Goal: Use online tool/utility: Utilize a website feature to perform a specific function

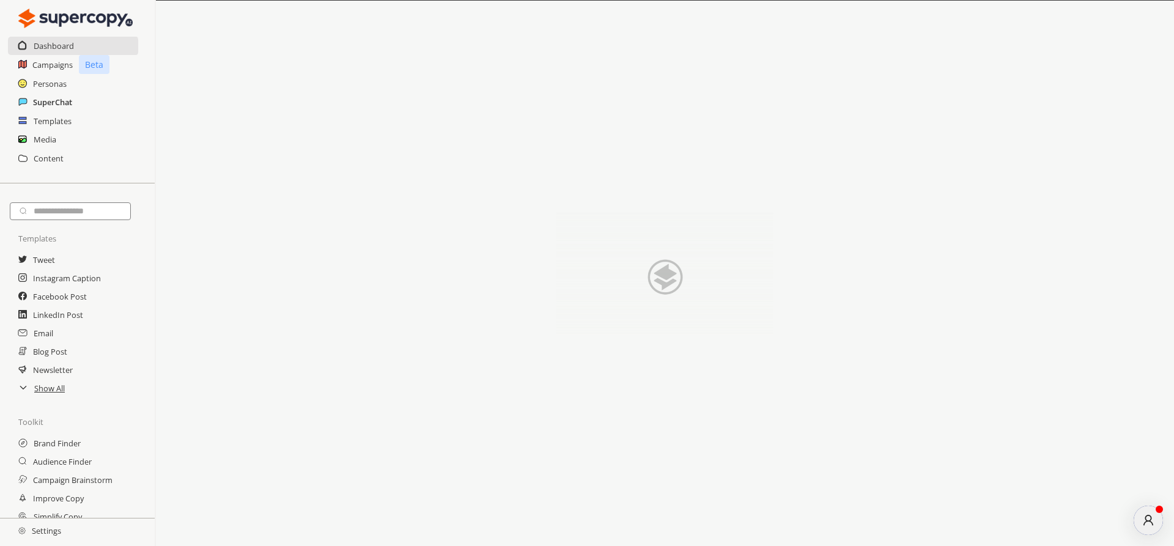
click at [38, 106] on h2 "SuperChat" at bounding box center [52, 102] width 39 height 18
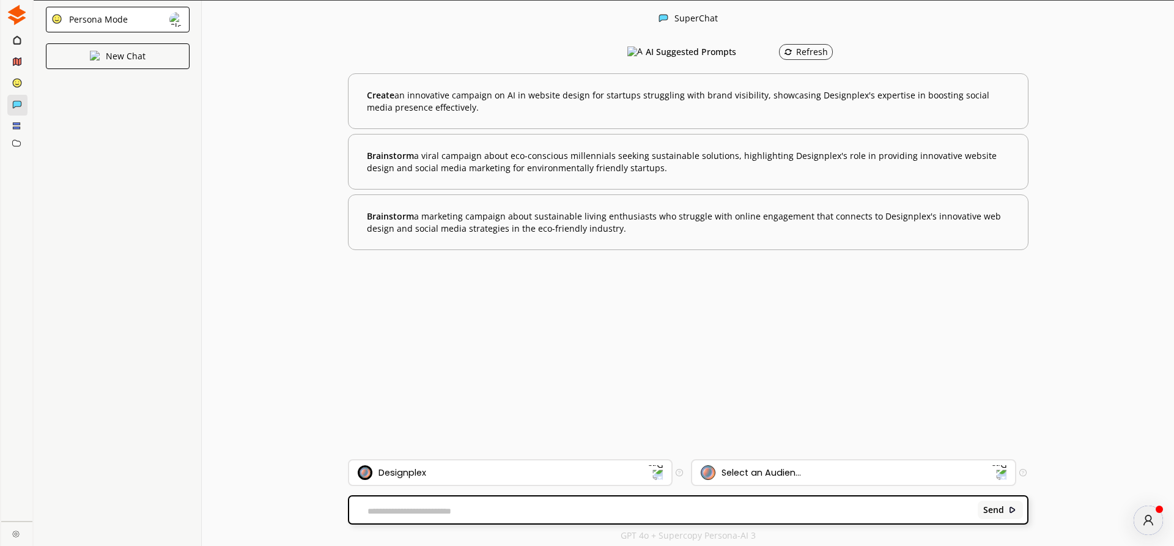
click at [117, 18] on div "Persona Mode" at bounding box center [96, 20] width 63 height 10
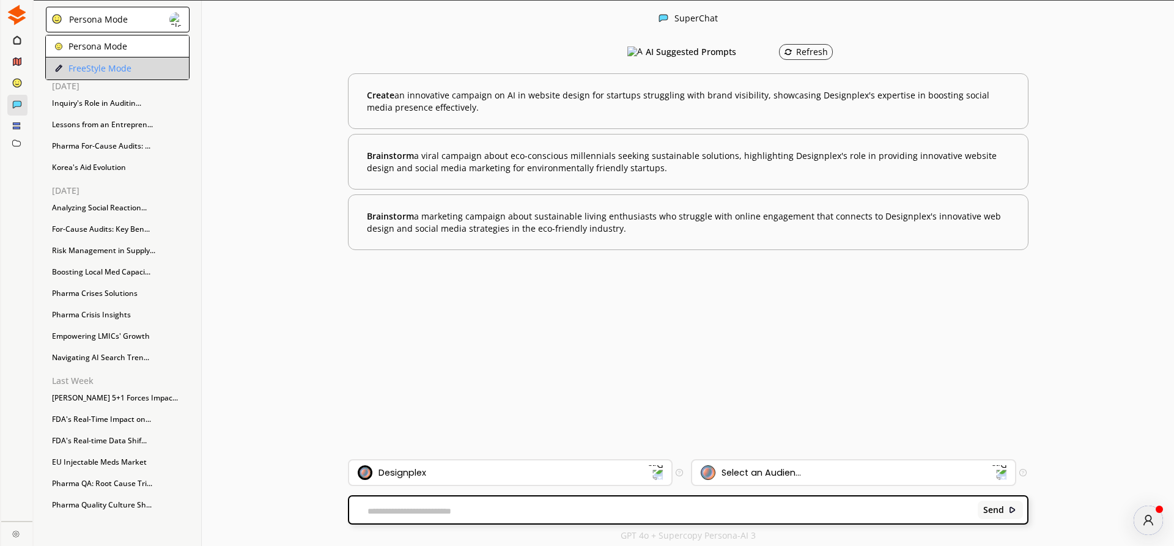
click at [116, 67] on p "FreeStyle Mode" at bounding box center [99, 69] width 63 height 10
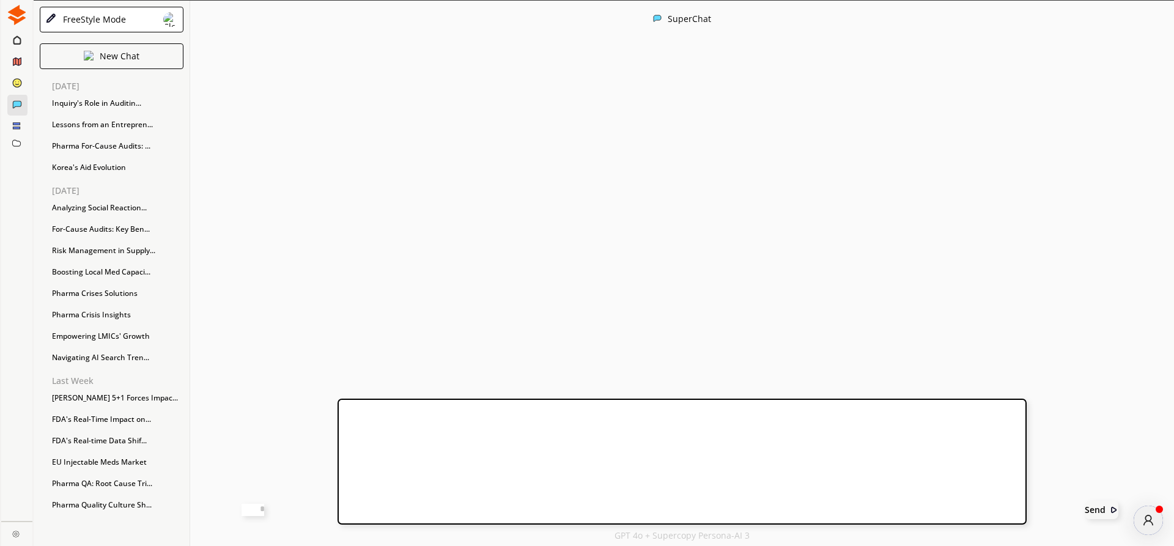
click at [264, 505] on textarea at bounding box center [252, 510] width 23 height 12
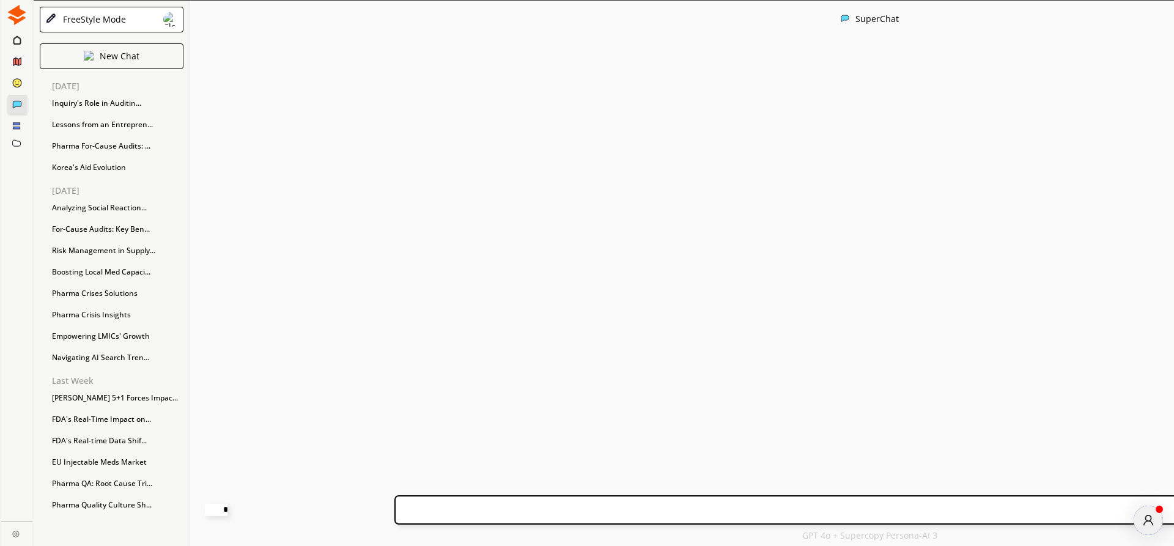
paste textarea "**********"
type textarea "**********"
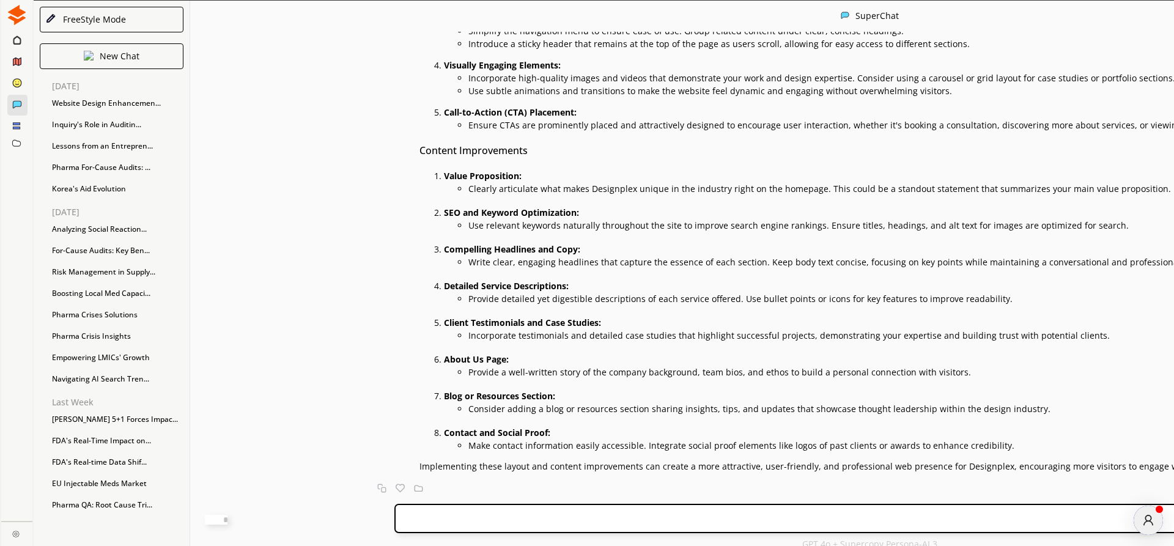
scroll to position [20, 0]
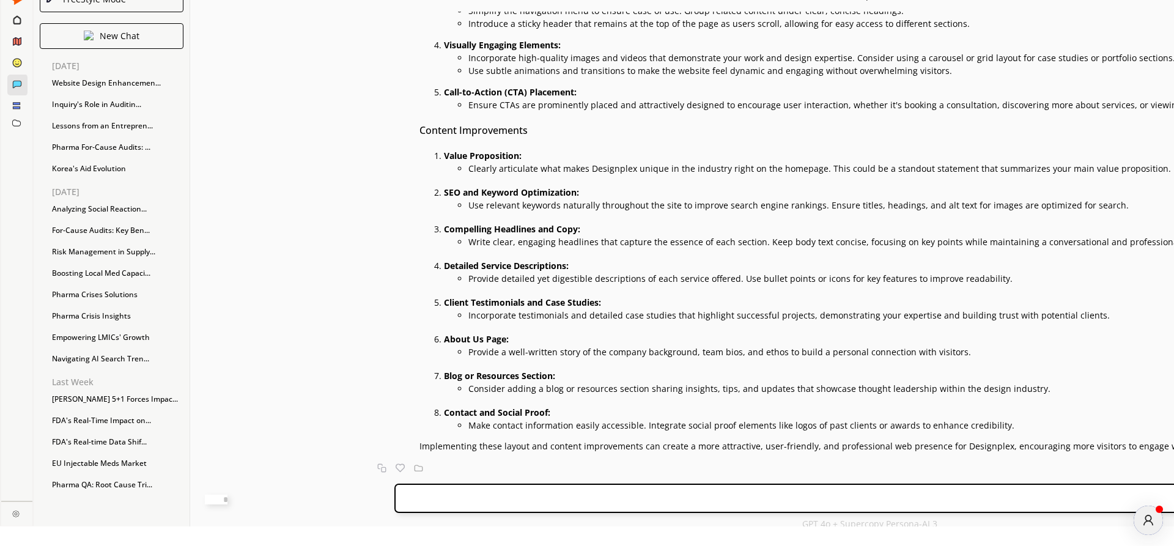
click at [227, 500] on textarea at bounding box center [216, 499] width 23 height 10
type textarea "**********"
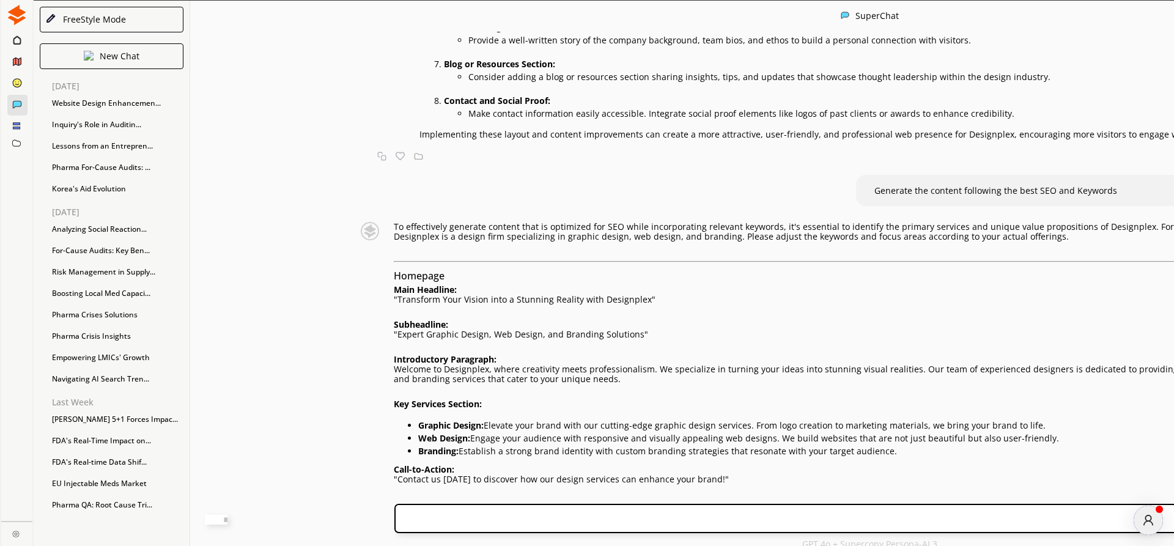
scroll to position [757, 0]
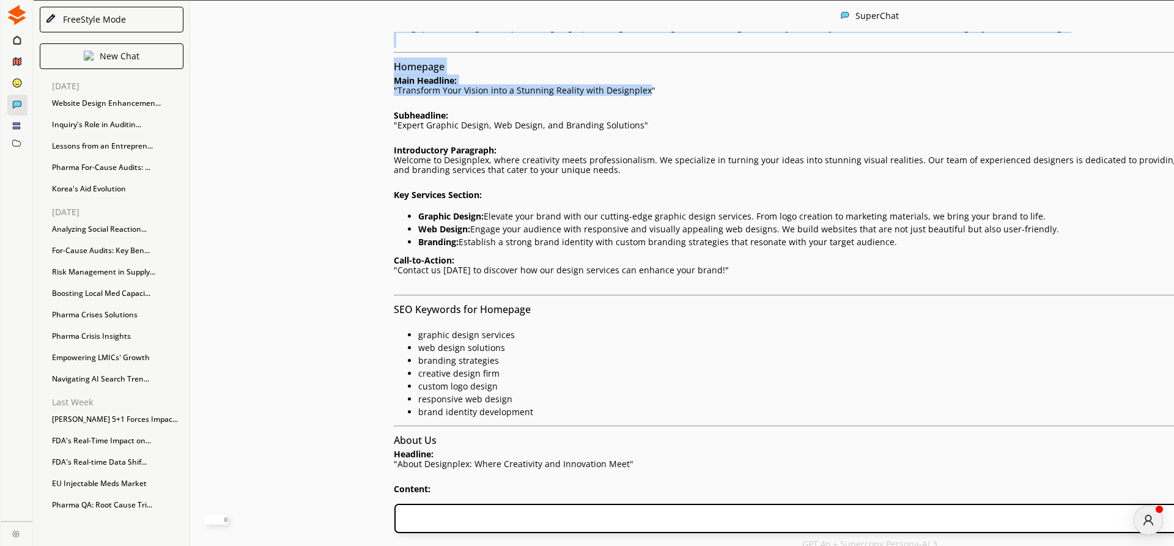
drag, startPoint x: 347, startPoint y: 149, endPoint x: 590, endPoint y: 153, distance: 243.9
drag, startPoint x: 592, startPoint y: 151, endPoint x: 349, endPoint y: 155, distance: 243.3
click at [394, 95] on p ""Transform Your Vision into a Stunning Reality with Designplex"" at bounding box center [870, 91] width 952 height 10
copy p "Transform Your Vision into a Stunning Reality with Designplex"
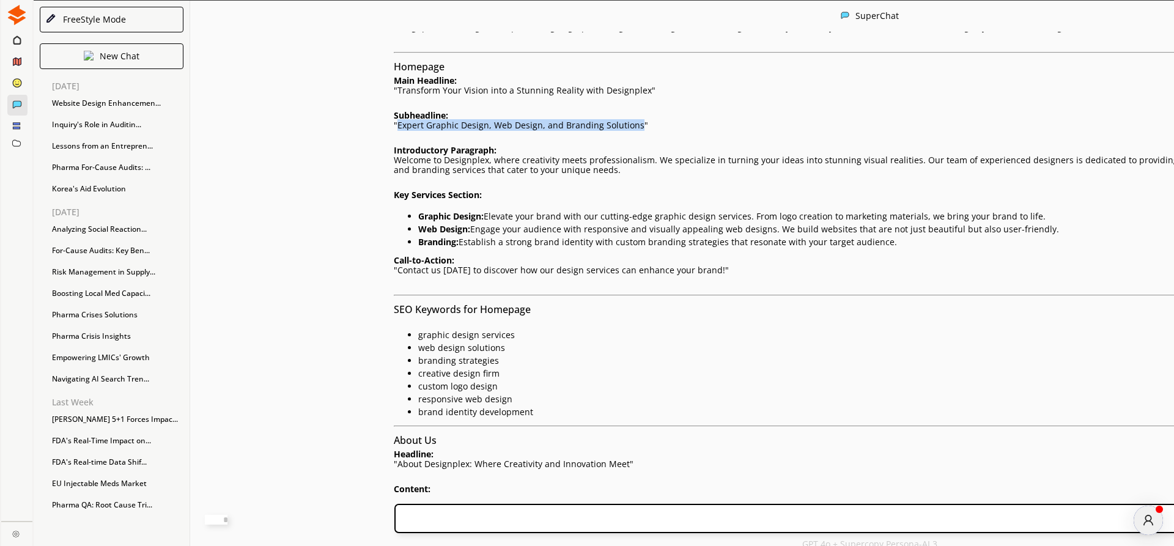
drag, startPoint x: 346, startPoint y: 186, endPoint x: 583, endPoint y: 187, distance: 236.5
click at [583, 130] on p ""Expert Graphic Design, Web Design, and Branding Solutions"" at bounding box center [870, 125] width 952 height 10
copy p "Expert Graphic Design, Web Design, and Branding Solutions"
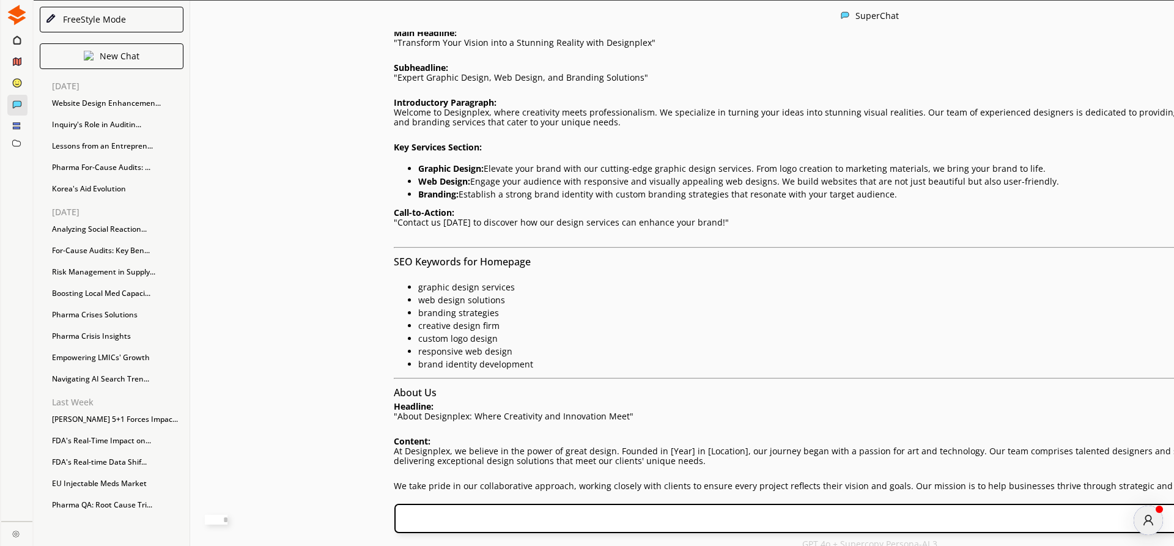
scroll to position [827, 0]
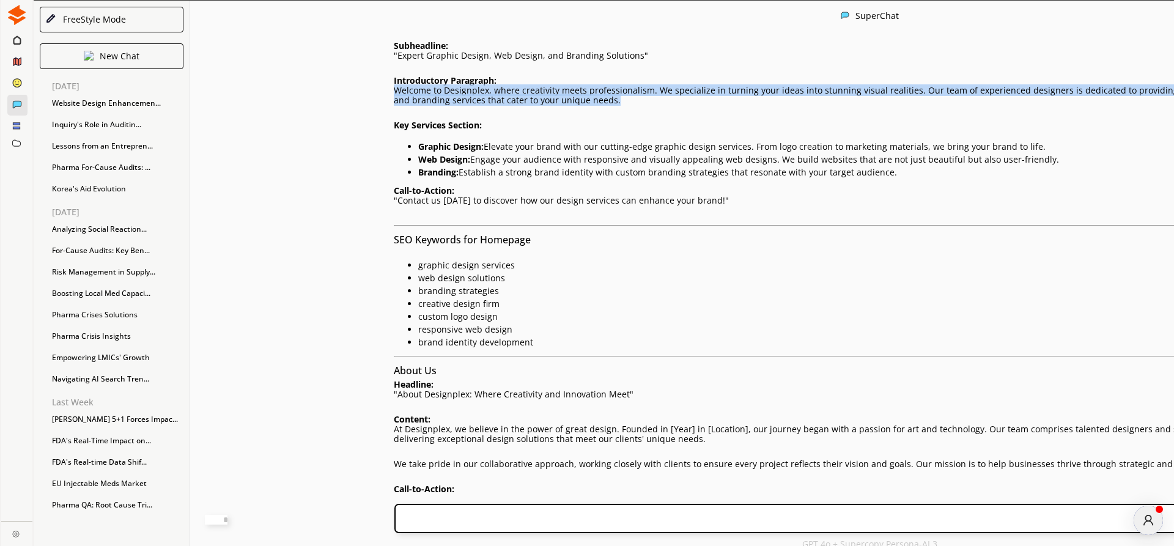
drag, startPoint x: 345, startPoint y: 150, endPoint x: 808, endPoint y: 159, distance: 463.4
click at [808, 105] on p "Welcome to Designplex, where creativity meets professionalism. We specialize in…" at bounding box center [870, 96] width 952 height 20
copy p "Welcome to Designplex, where creativity meets professionalism. We specialize in…"
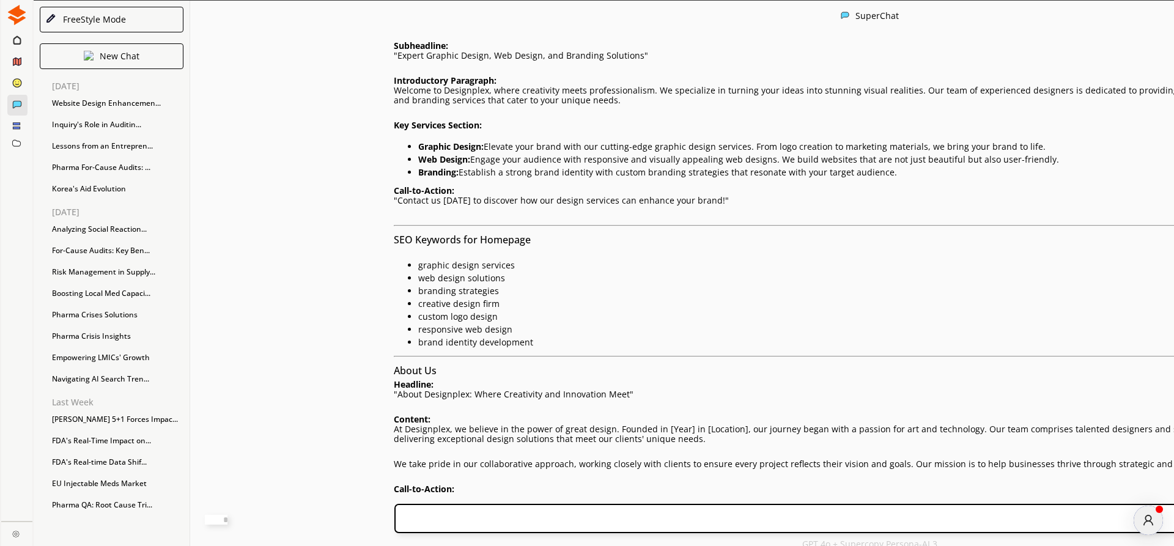
drag, startPoint x: 347, startPoint y: 82, endPoint x: 608, endPoint y: 97, distance: 261.4
click at [590, 26] on p ""Transform Your Vision into a Stunning Reality with Designplex"" at bounding box center [870, 21] width 952 height 10
copy p "Transform Your Vision into a Stunning Reality with Designplex"
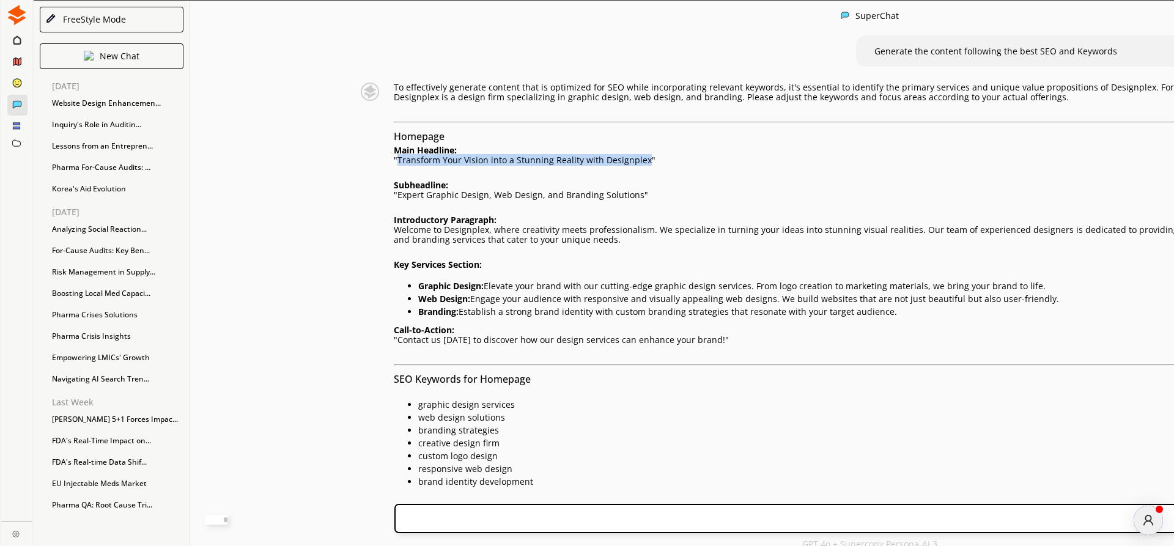
drag, startPoint x: 346, startPoint y: 220, endPoint x: 590, endPoint y: 220, distance: 243.9
click at [590, 165] on p ""Transform Your Vision into a Stunning Reality with Designplex"" at bounding box center [870, 160] width 952 height 10
copy p "Transform Your Vision into a Stunning Reality with Designplex"
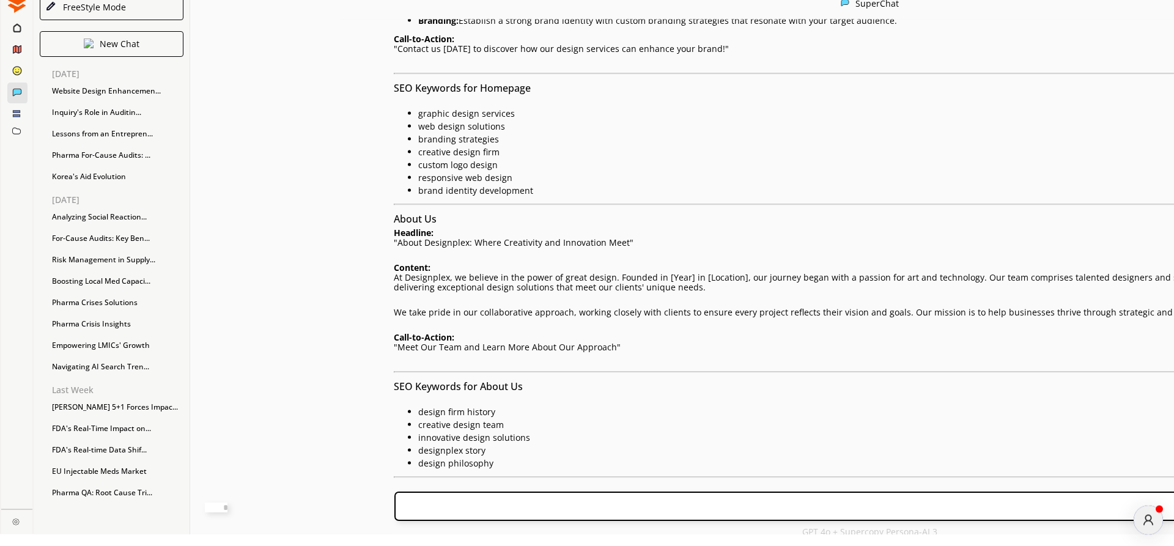
scroll to position [20, 0]
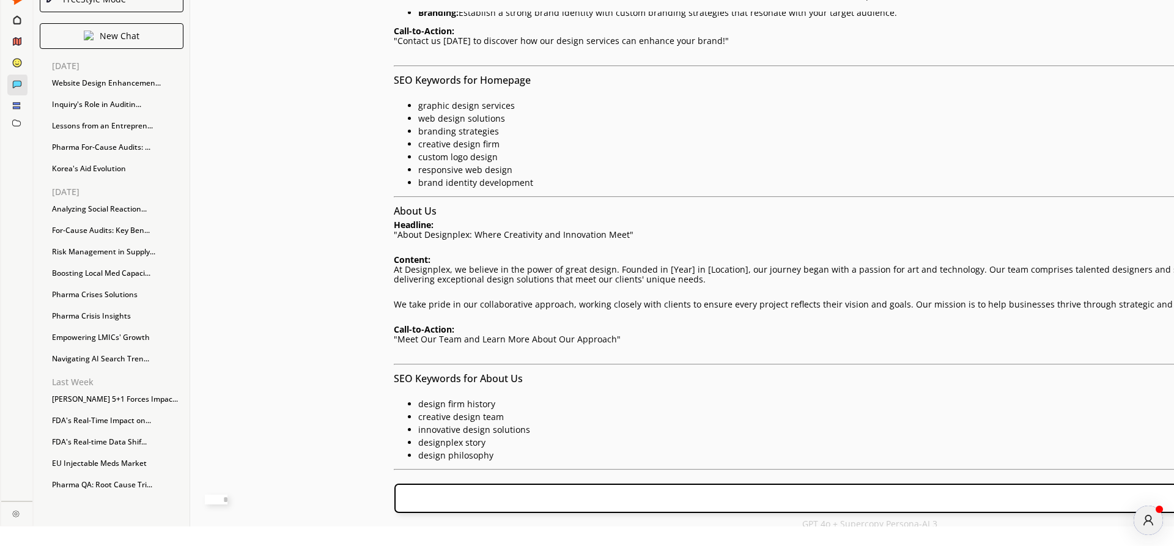
click at [411, 488] on div "Send" at bounding box center [869, 497] width 951 height 29
click at [410, 492] on div "Send" at bounding box center [869, 497] width 951 height 29
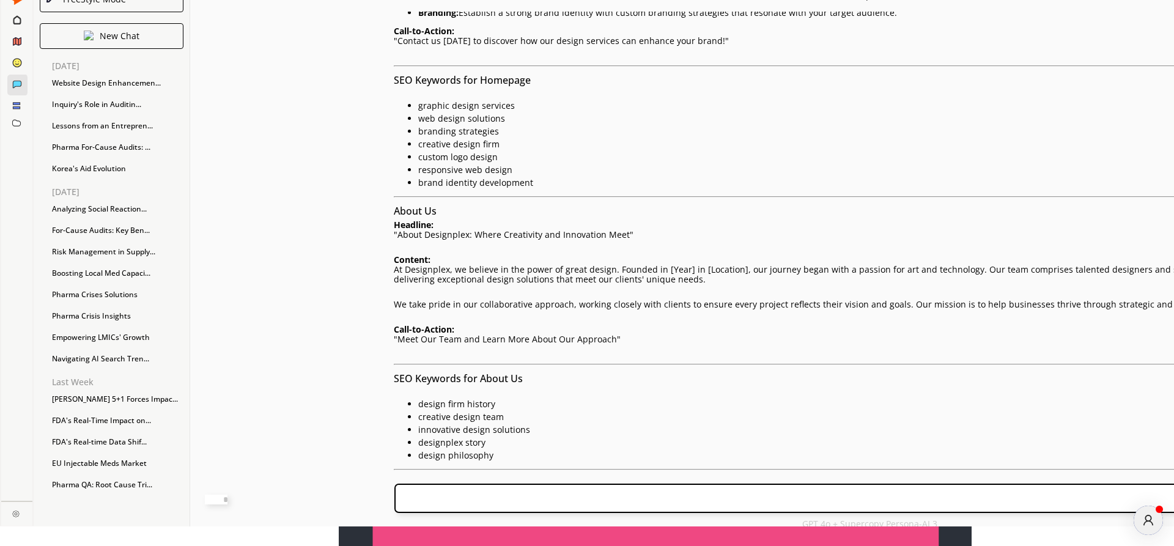
click at [227, 498] on textarea at bounding box center [216, 499] width 23 height 10
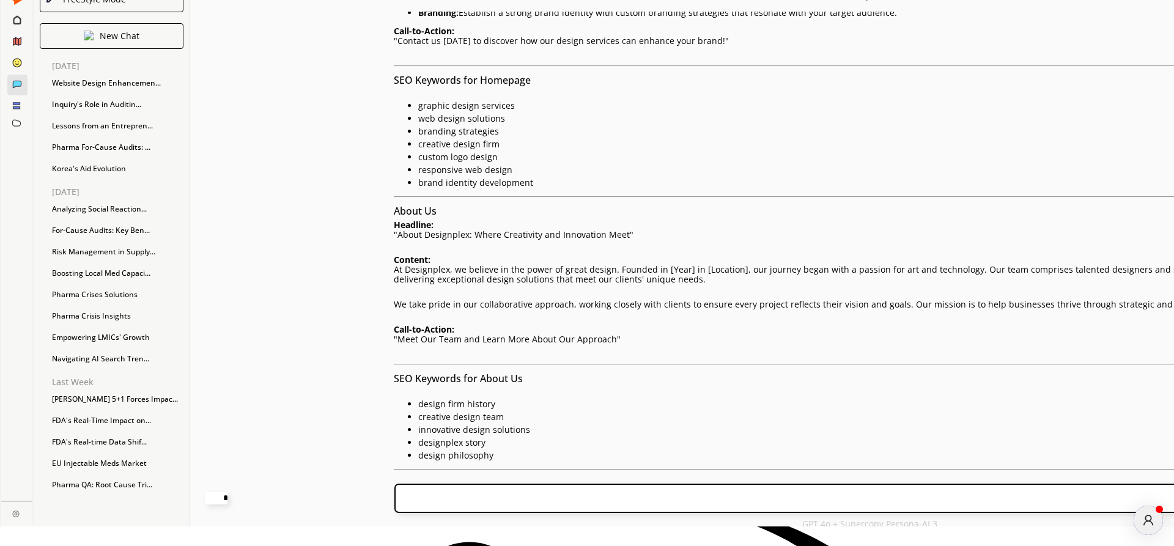
type textarea "**********"
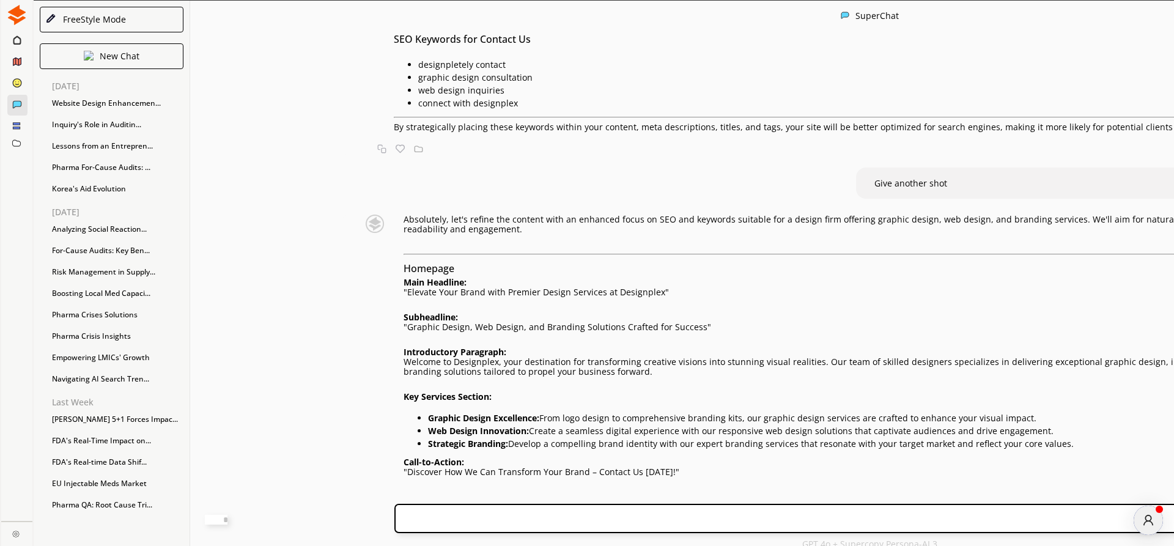
scroll to position [1922, 0]
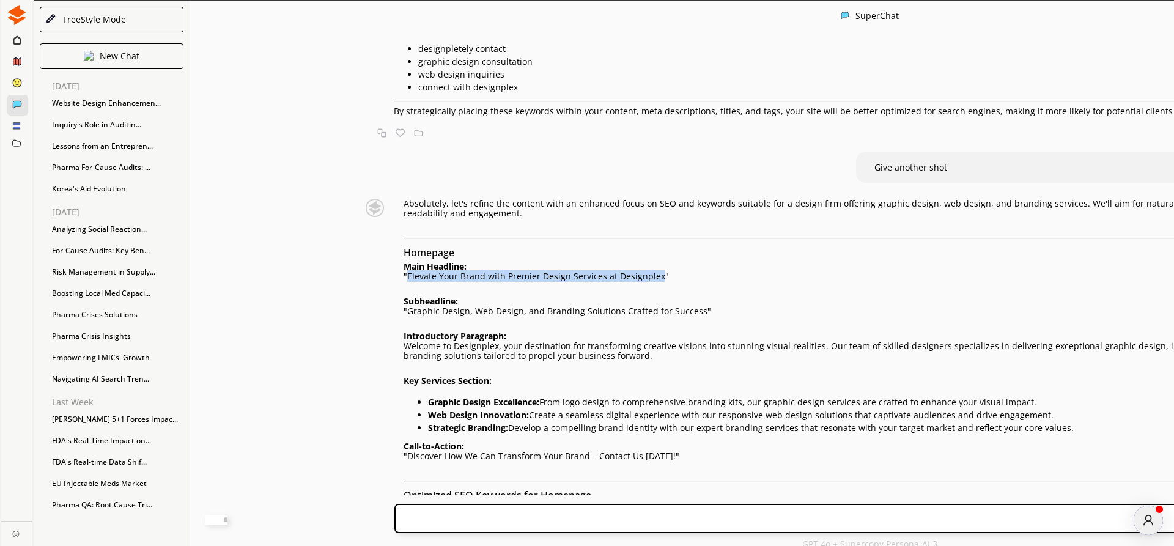
drag, startPoint x: 355, startPoint y: 278, endPoint x: 602, endPoint y: 282, distance: 247.6
click at [602, 281] on p ""Elevate Your Brand with Premier Design Services at Designplex"" at bounding box center [874, 276] width 942 height 10
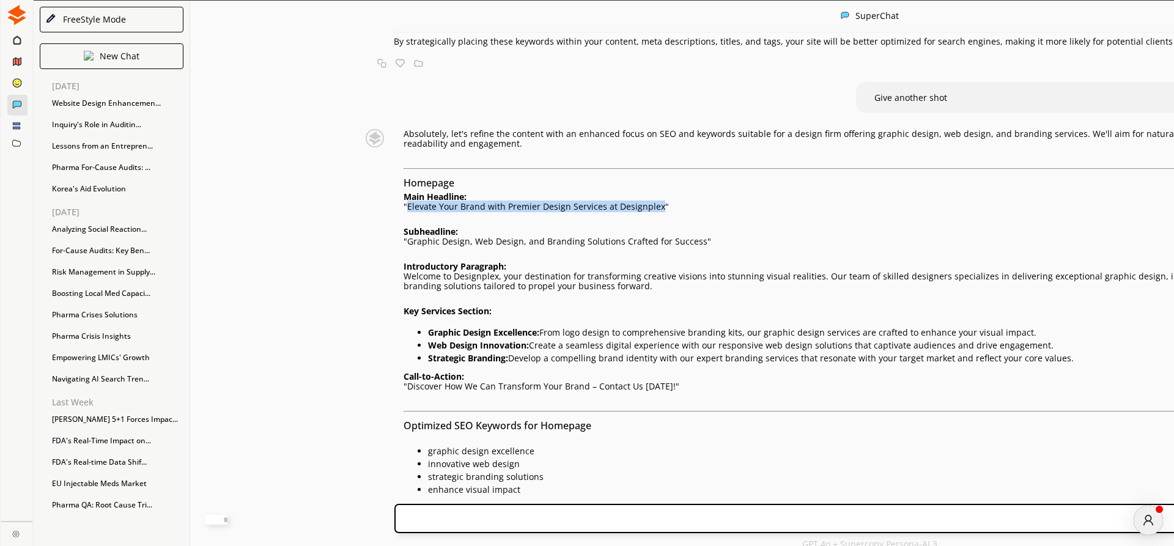
scroll to position [2062, 0]
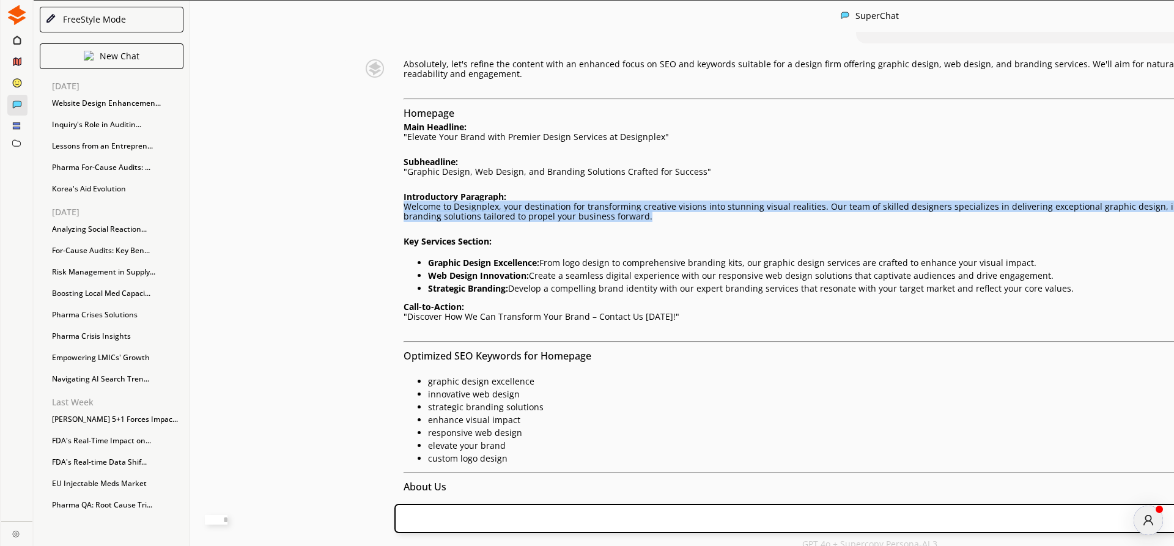
drag, startPoint x: 351, startPoint y: 210, endPoint x: 836, endPoint y: 224, distance: 484.9
click at [836, 221] on p "Welcome to Designplex, your destination for transforming creative visions into …" at bounding box center [874, 212] width 942 height 20
copy p "Welcome to Designplex, your destination for transforming creative visions into …"
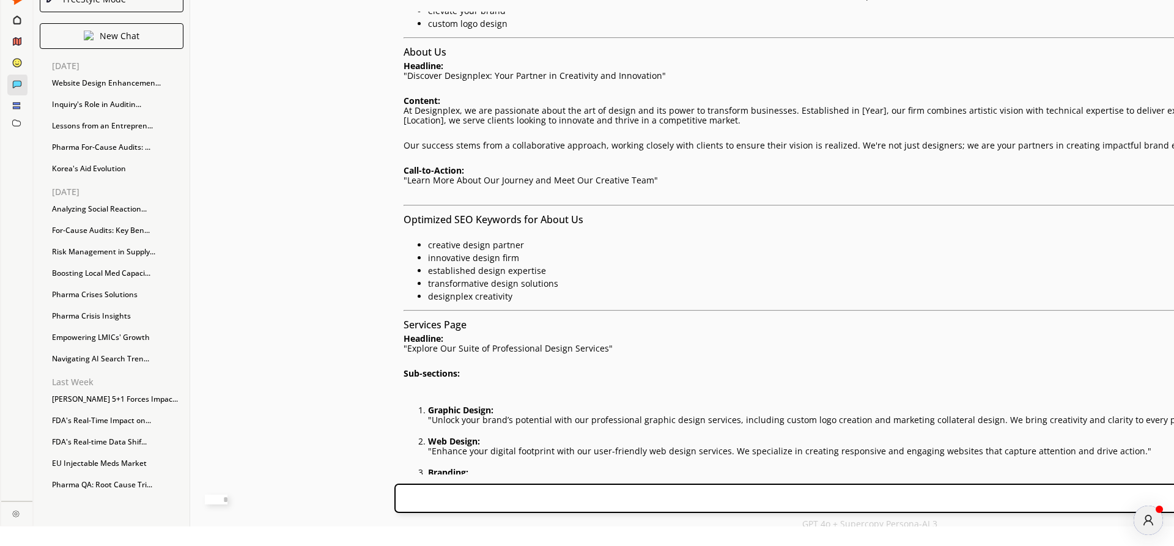
scroll to position [2546, 0]
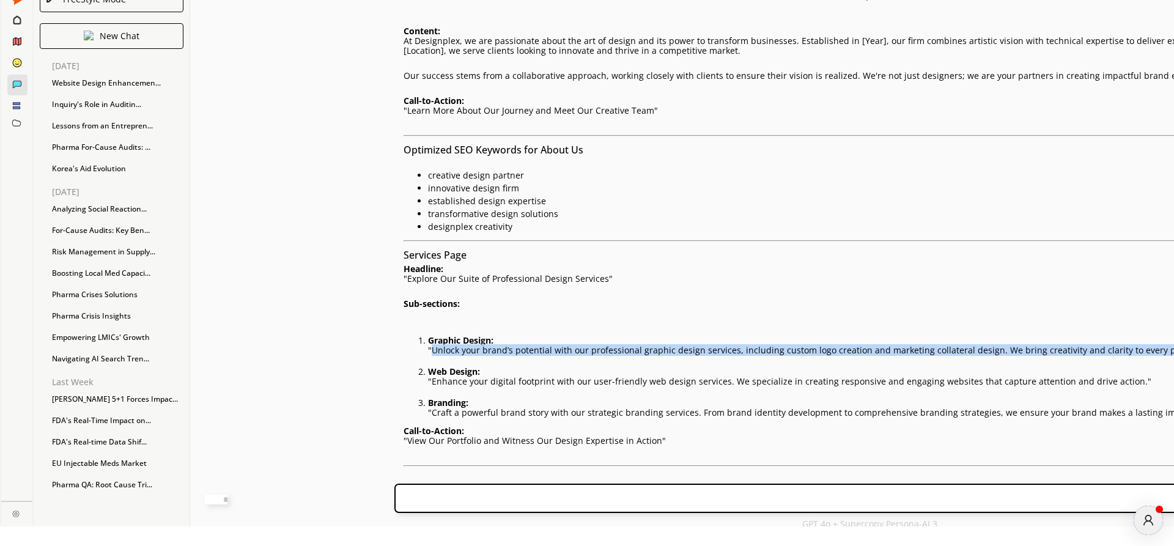
drag, startPoint x: 379, startPoint y: 316, endPoint x: 481, endPoint y: 321, distance: 102.2
click at [482, 345] on p ""Unlock your brand’s potential with our professional graphic design services, i…" at bounding box center [886, 350] width 917 height 10
copy p "Unlock your brand’s potential with our professional graphic design services, in…"
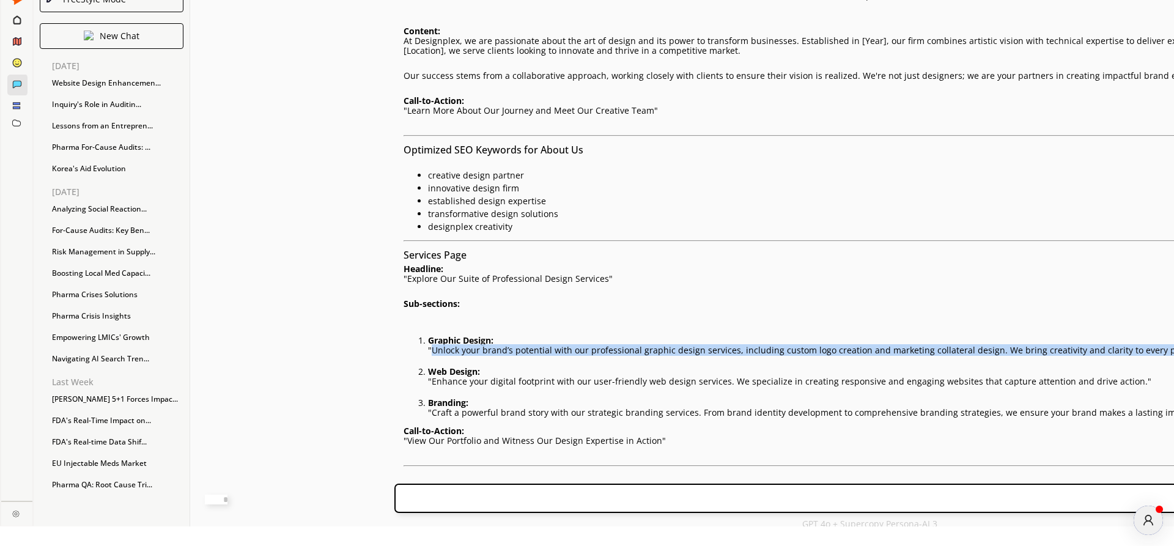
copy p "Unlock your brand’s potential with our professional graphic design services, in…"
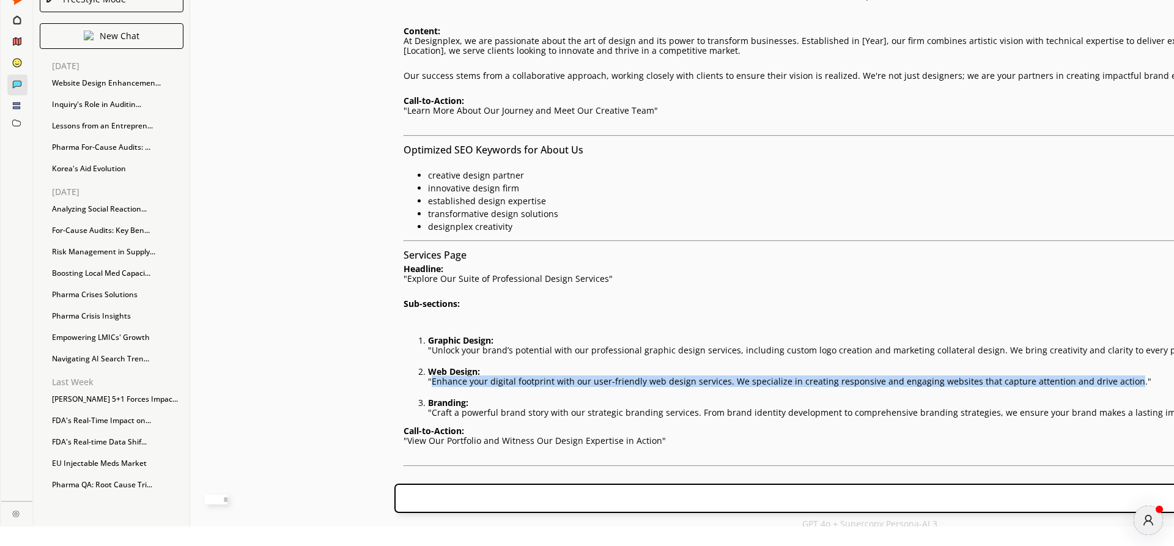
drag, startPoint x: 380, startPoint y: 353, endPoint x: 526, endPoint y: 377, distance: 147.9
click at [428, 377] on p ""Enhance your digital footprint with our user-friendly web design services. We …" at bounding box center [886, 382] width 917 height 10
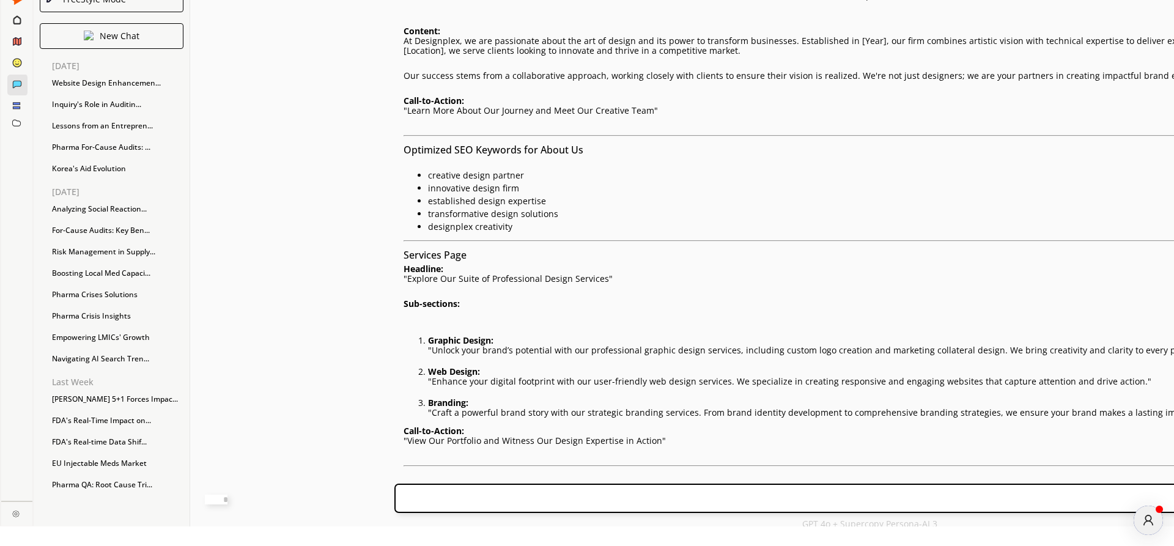
click at [523, 336] on div "Absolutely, let's refine the content with an enhanced focus on SEO and keywords…" at bounding box center [874, 194] width 942 height 1278
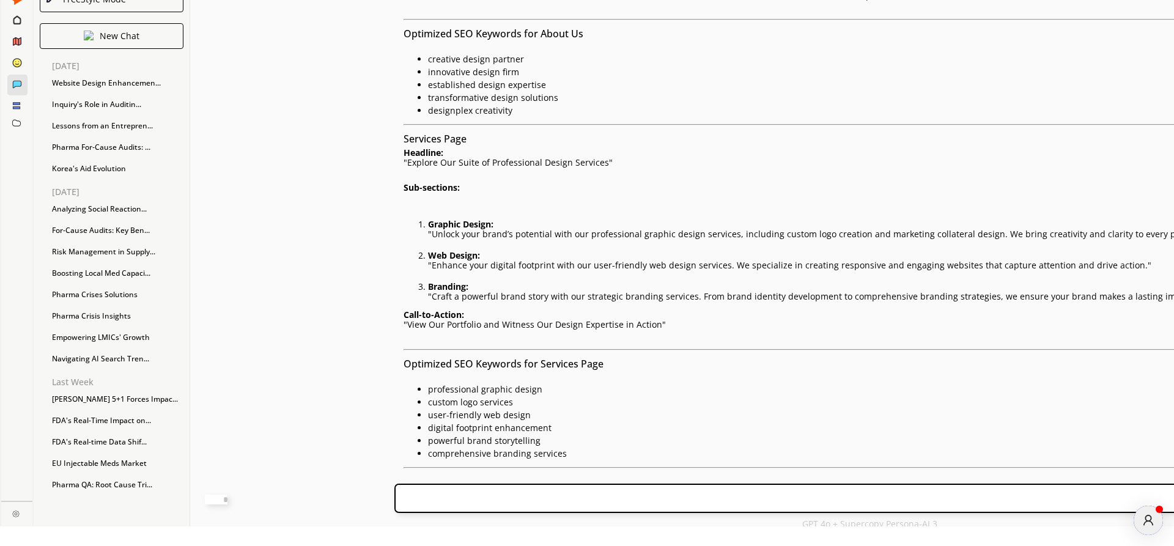
scroll to position [2685, 0]
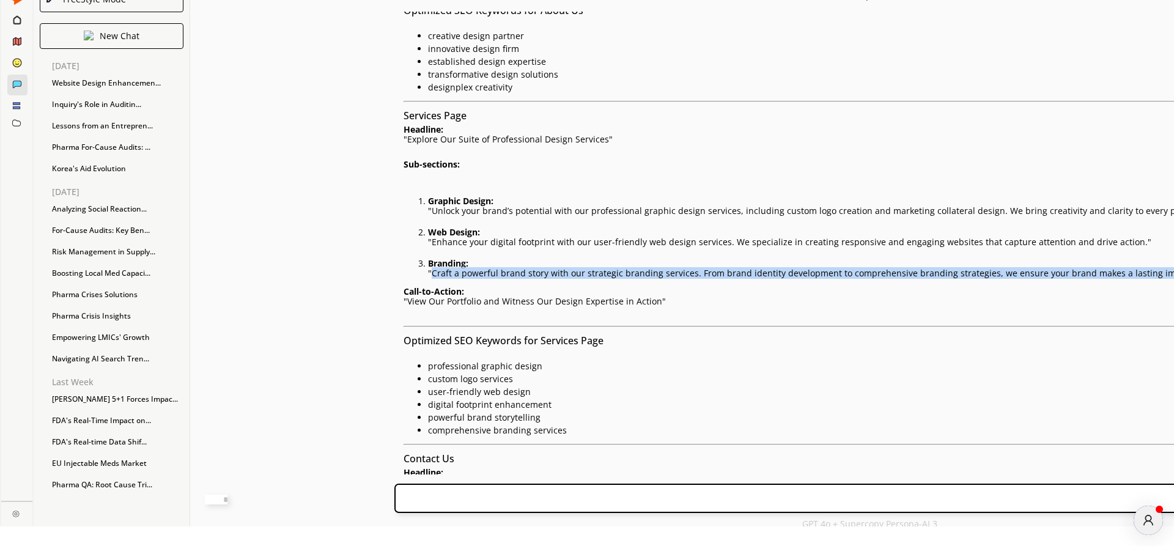
drag, startPoint x: 379, startPoint y: 252, endPoint x: 487, endPoint y: 260, distance: 107.9
click at [487, 268] on p ""Craft a powerful brand story with our strategic branding services. From brand …" at bounding box center [886, 273] width 917 height 10
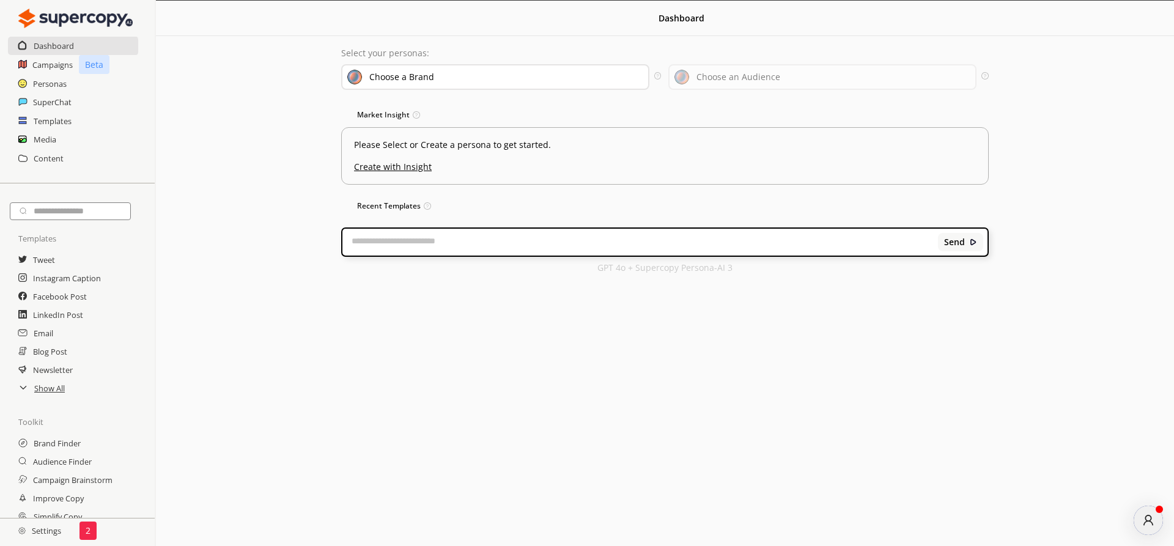
scroll to position [0, 0]
click at [39, 99] on h2 "SuperChat" at bounding box center [52, 102] width 39 height 18
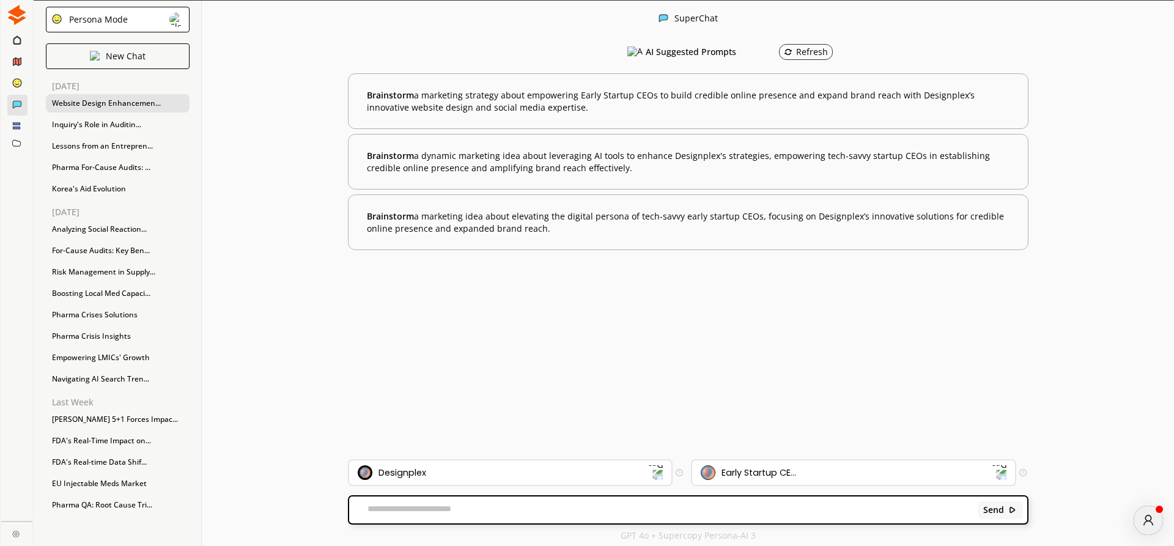
click at [98, 102] on div "Website Design Enhancemen..." at bounding box center [118, 103] width 144 height 18
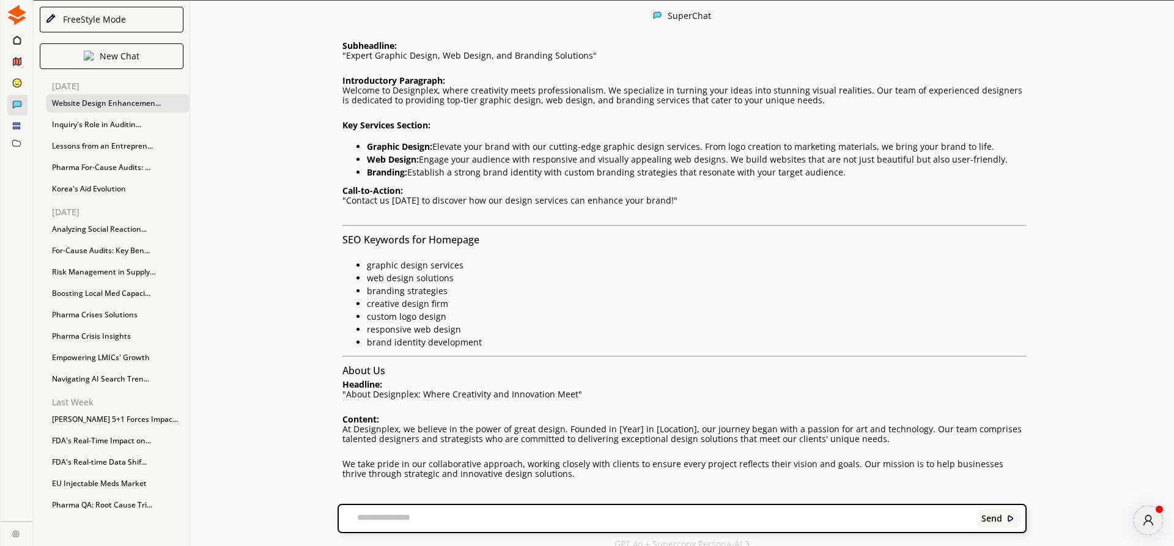
scroll to position [1115, 0]
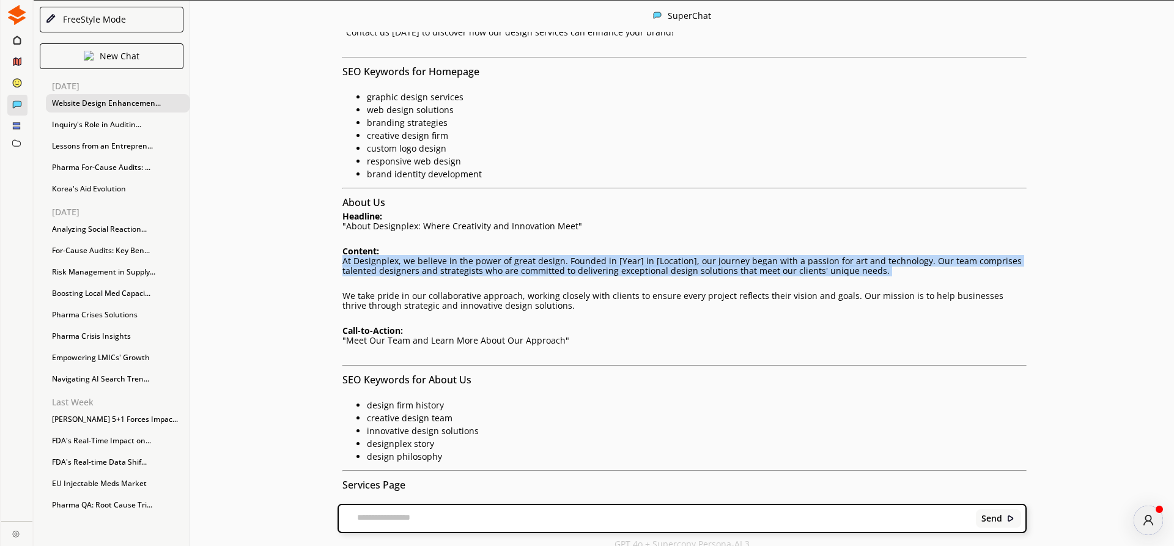
drag, startPoint x: 345, startPoint y: 160, endPoint x: 846, endPoint y: 180, distance: 501.6
click at [846, 180] on div "To effectively generate content that is optimized for SEO while incorporating r…" at bounding box center [684, 418] width 684 height 1307
click at [443, 256] on p "At Designplex, we believe in the power of great design. Founded in [Year] in [L…" at bounding box center [684, 266] width 684 height 20
drag, startPoint x: 344, startPoint y: 161, endPoint x: 881, endPoint y: 169, distance: 538.0
click at [881, 256] on p "At Designplex, we believe in the power of great design. Founded in [Year] in [L…" at bounding box center [684, 266] width 684 height 20
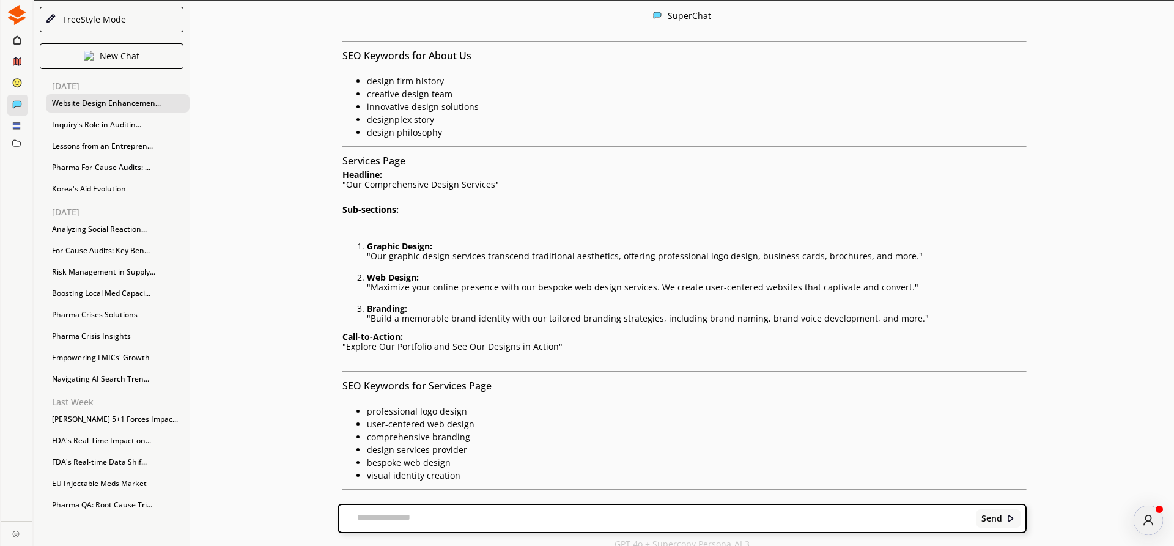
scroll to position [1463, 0]
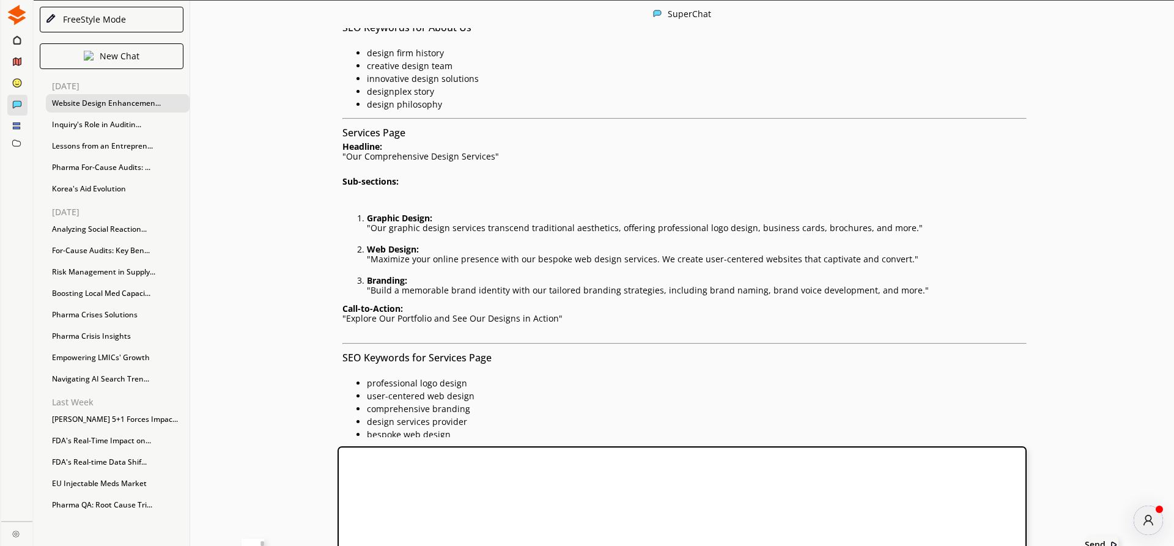
click at [264, 538] on textarea at bounding box center [252, 544] width 23 height 12
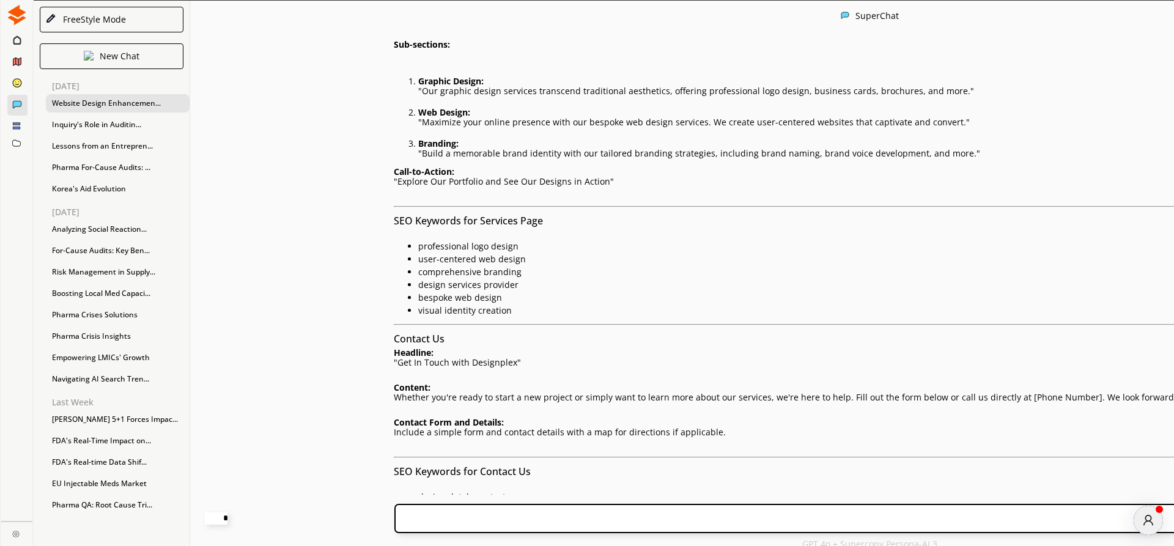
click at [227, 523] on textarea "**********" at bounding box center [216, 518] width 23 height 12
type textarea "**********"
click at [227, 513] on textarea "**********" at bounding box center [216, 518] width 23 height 12
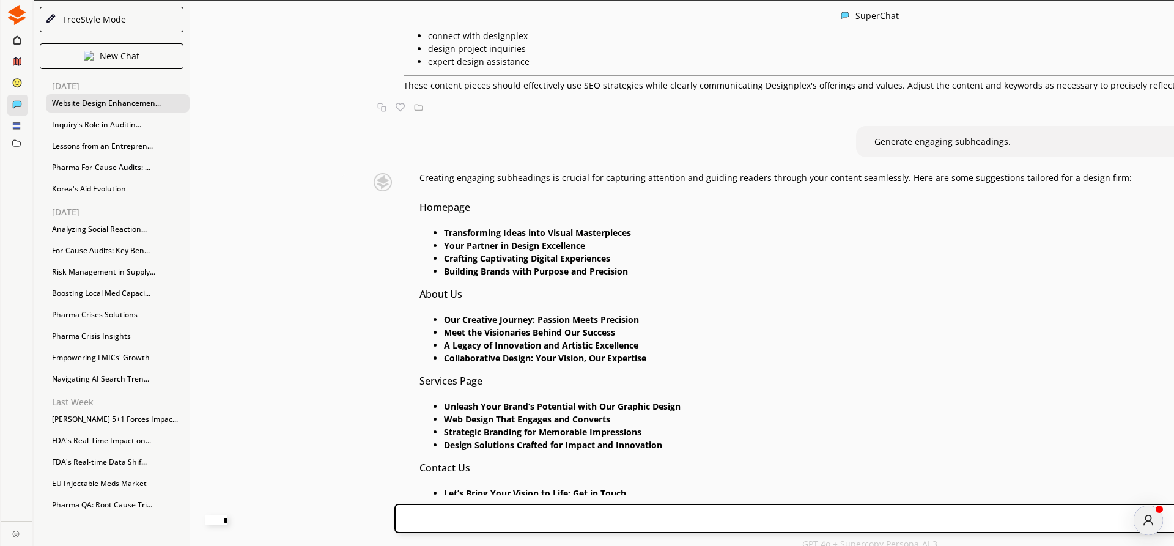
scroll to position [3313, 0]
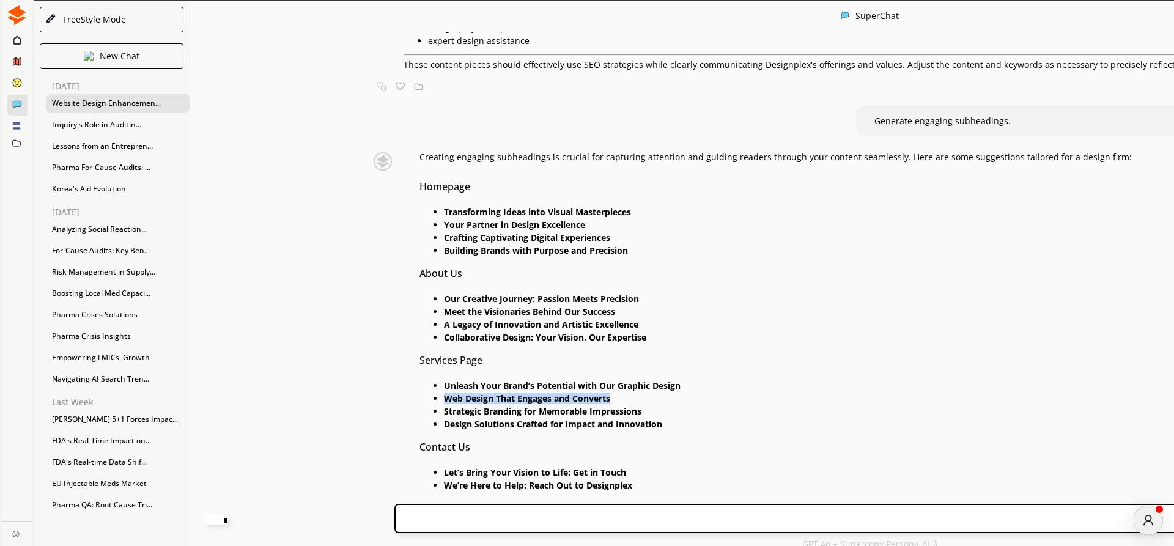
drag, startPoint x: 393, startPoint y: 345, endPoint x: 612, endPoint y: 344, distance: 219.4
click at [612, 394] on p "Web Design That Engages and Converts" at bounding box center [841, 399] width 795 height 10
